Goal: Task Accomplishment & Management: Use online tool/utility

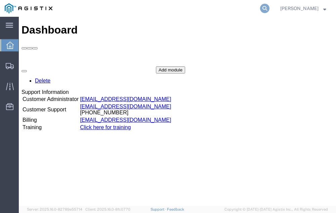
click at [270, 7] on icon at bounding box center [264, 8] width 9 height 9
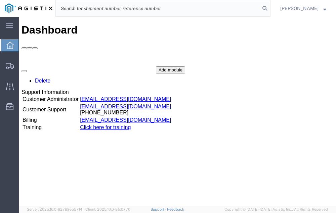
type input "6"
type input "56429627"
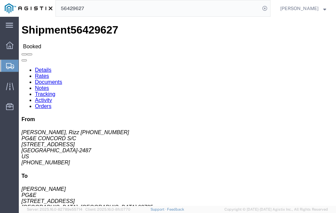
click link "Tracking"
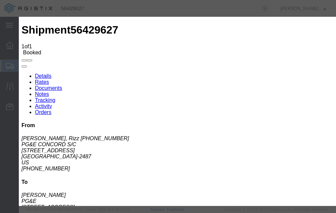
type input "[DATE]"
type input "3:00 PM"
select select "DELIVRED"
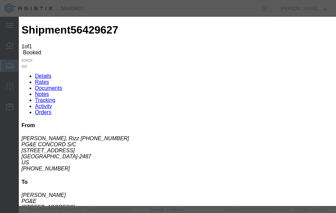
type input "[DATE]"
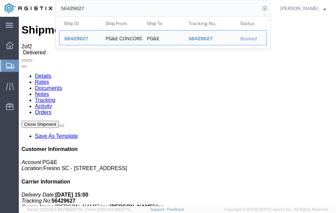
click at [102, 8] on input "56429627" at bounding box center [158, 8] width 204 height 16
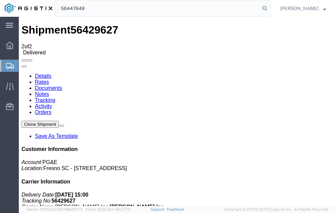
type input "56447649"
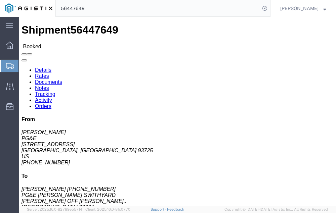
click link "Tracking"
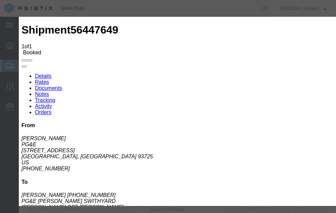
type input "08/11/2025"
type input "3:00 PM"
select select "DELIVRED"
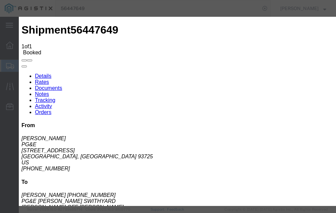
type input "08/11/2025"
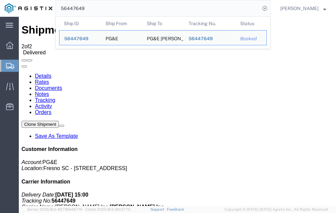
click at [100, 8] on input "56447649" at bounding box center [158, 8] width 204 height 16
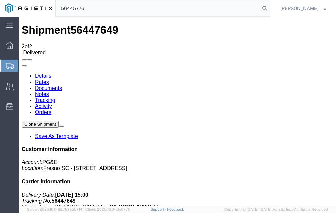
type input "56445776"
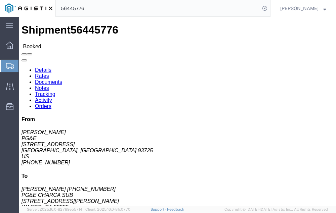
click link "Tracking"
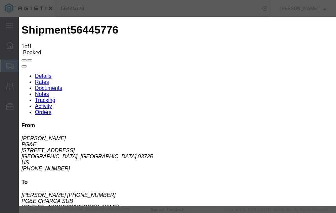
type input "08/11/2025"
type input "3:00 PM"
select select "DELIVRED"
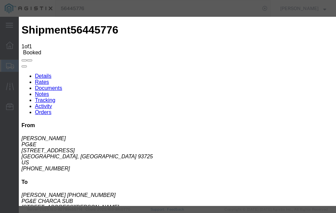
type input "08/11/2025"
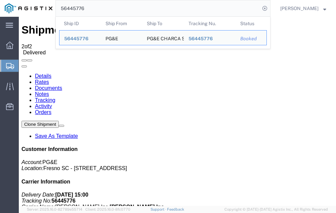
click at [103, 9] on input "56445776" at bounding box center [158, 8] width 204 height 16
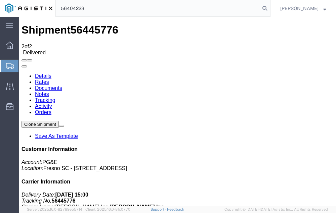
type input "56404223"
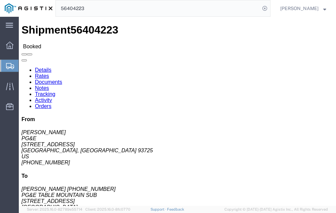
click link "Tracking"
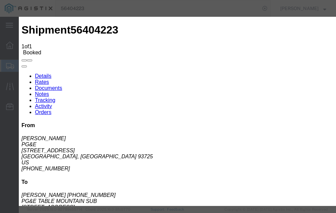
type input "08/11/2025"
type input "3:00 PM"
select select "DELIVRED"
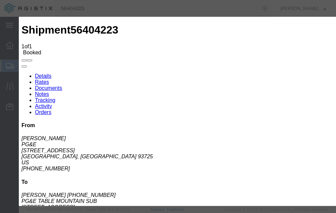
type input "08/11/2025"
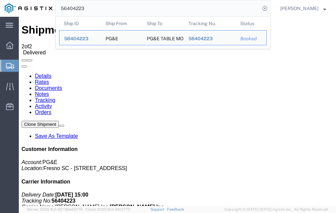
click at [104, 8] on input "56404223" at bounding box center [158, 8] width 204 height 16
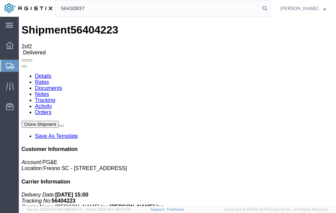
type input "56432937"
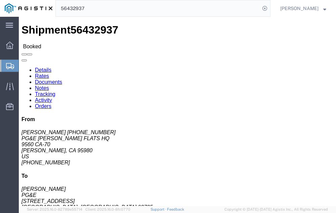
click link "Tracking"
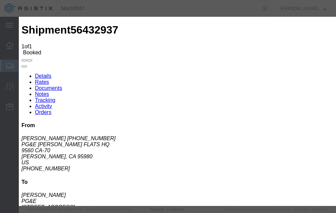
type input "08/11/2025"
type input "3:00 PM"
select select "DELIVRED"
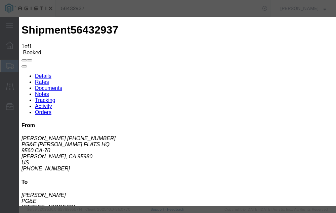
type input "08/11/2025"
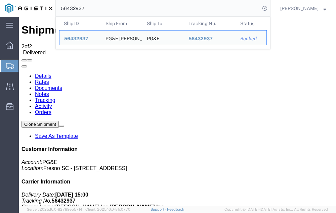
click at [102, 7] on input "56432937" at bounding box center [158, 8] width 204 height 16
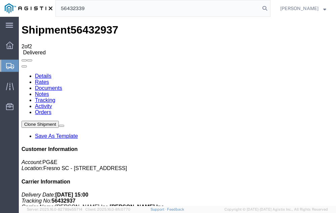
type input "56432339"
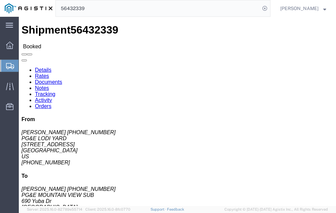
click link "Tracking"
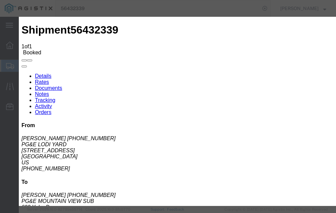
type input "08/11/2025"
type input "3:00 PM"
select select "DELIVRED"
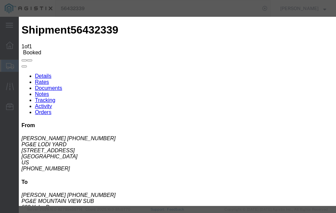
type input "08/11/2025"
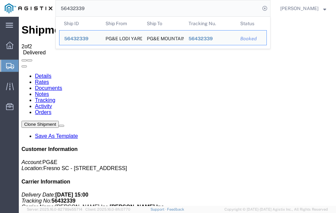
click at [101, 8] on input "56432339" at bounding box center [158, 8] width 204 height 16
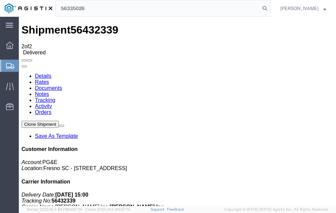
type input "56335026"
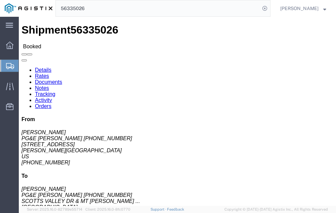
click link "Tracking"
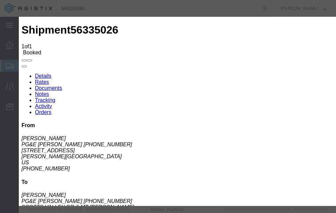
type input "08/11/2025"
type input "3:00 PM"
select select "DELIVRED"
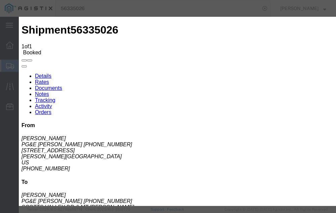
type input "08/11/2025"
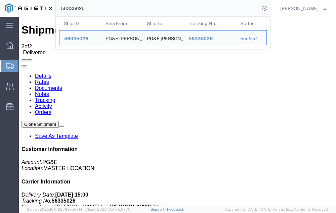
click at [101, 6] on input "56335026" at bounding box center [158, 8] width 204 height 16
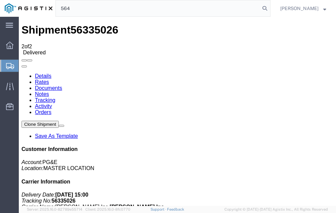
click at [101, 6] on input "564" at bounding box center [158, 8] width 204 height 16
type input "56433103"
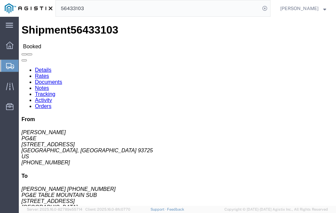
click link "Tracking"
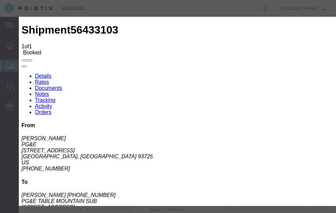
type input "08/11/2025"
type input "3:00 PM"
select select "DELIVRED"
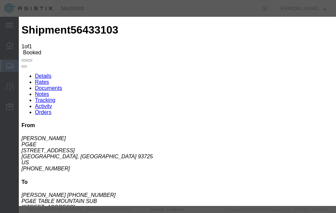
type input "08/11/2025"
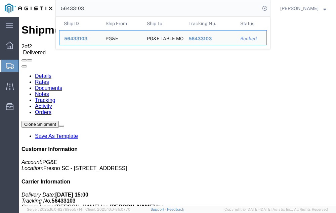
click at [100, 7] on input "56433103" at bounding box center [158, 8] width 204 height 16
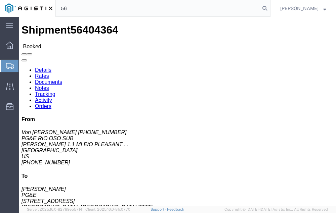
type input "5"
